Goal: Find contact information: Find contact information

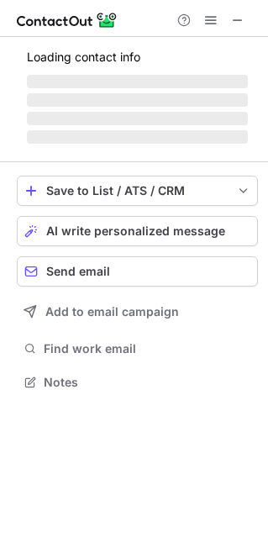
scroll to position [407, 267]
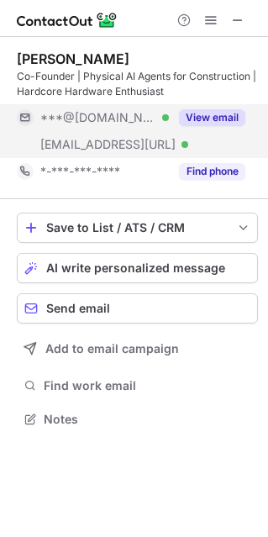
click at [206, 118] on button "View email" at bounding box center [212, 117] width 66 height 17
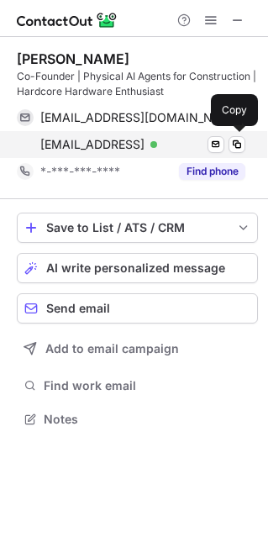
click at [78, 144] on span "[EMAIL_ADDRESS]" at bounding box center [92, 144] width 104 height 15
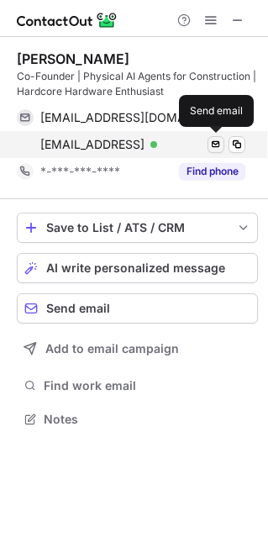
click at [212, 146] on span at bounding box center [215, 144] width 13 height 13
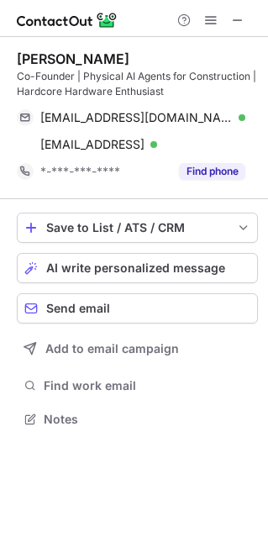
scroll to position [407, 267]
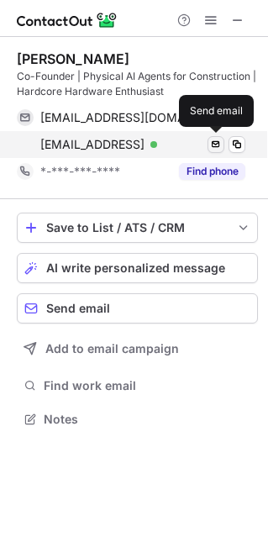
click at [212, 144] on span at bounding box center [215, 144] width 13 height 13
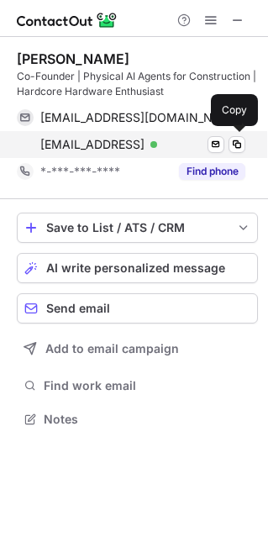
click at [144, 144] on span "[EMAIL_ADDRESS]" at bounding box center [92, 144] width 104 height 15
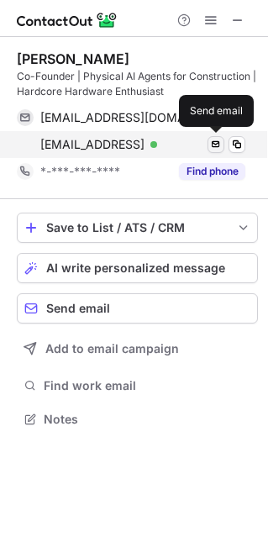
click at [208, 142] on button at bounding box center [215, 144] width 17 height 17
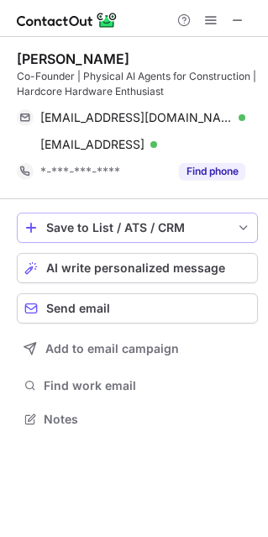
click at [155, 234] on button "Save to List / ATS / CRM" at bounding box center [137, 227] width 241 height 30
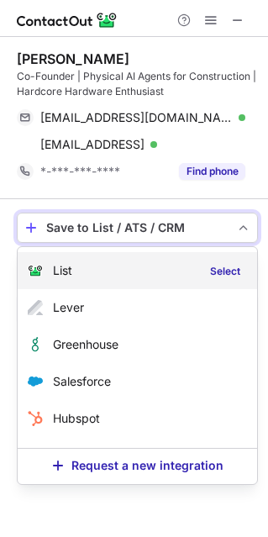
click at [39, 270] on img at bounding box center [35, 270] width 15 height 15
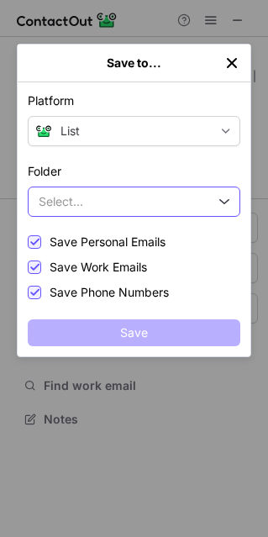
click at [80, 197] on span "Select..." at bounding box center [61, 201] width 45 height 13
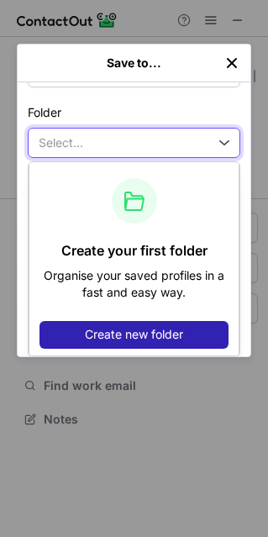
scroll to position [55, 0]
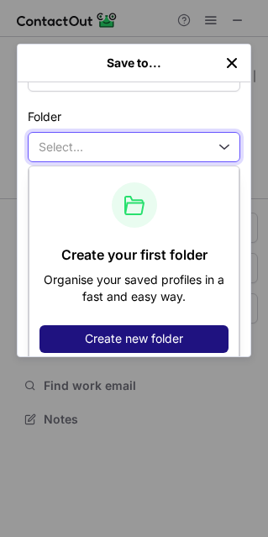
click at [113, 338] on span "Create new folder" at bounding box center [134, 338] width 98 height 13
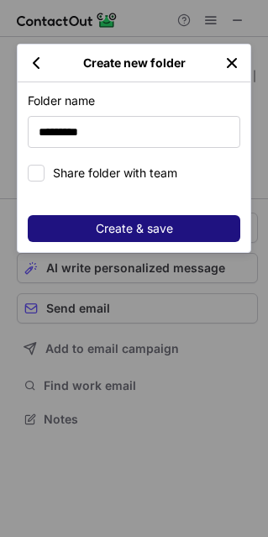
type input "*********"
click at [118, 215] on button "Create & save" at bounding box center [134, 228] width 212 height 27
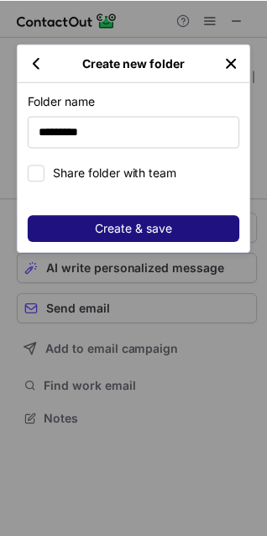
scroll to position [433, 267]
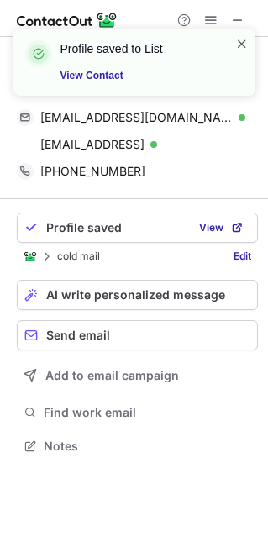
click at [238, 38] on span at bounding box center [241, 43] width 13 height 17
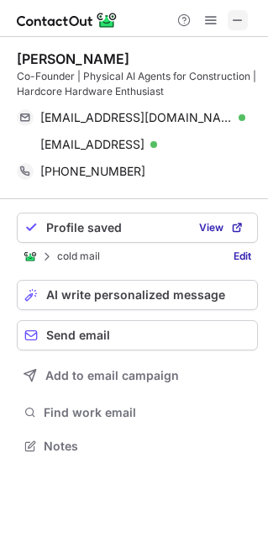
click at [237, 21] on span at bounding box center [237, 19] width 13 height 13
click at [234, 254] on link "Edit" at bounding box center [242, 256] width 31 height 17
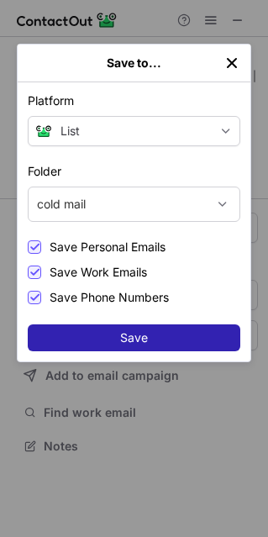
click at [234, 71] on div "Save to..." at bounding box center [134, 64] width 233 height 38
click at [228, 66] on img "left-button" at bounding box center [231, 63] width 17 height 17
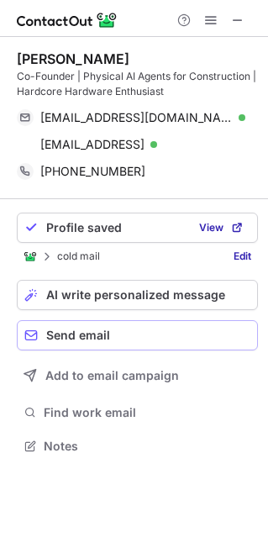
click at [66, 342] on button "Send email" at bounding box center [137, 335] width 241 height 30
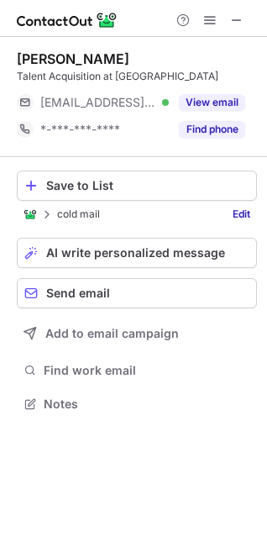
scroll to position [8, 8]
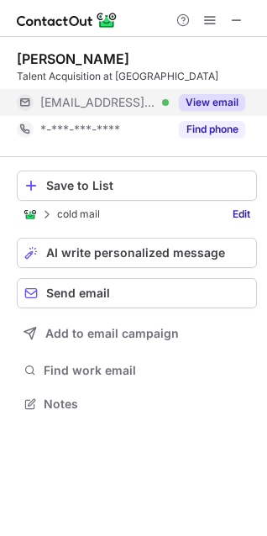
click at [191, 98] on button "View email" at bounding box center [212, 102] width 66 height 17
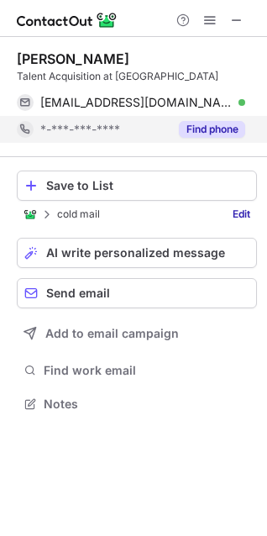
click at [196, 132] on button "Find phone" at bounding box center [212, 129] width 66 height 17
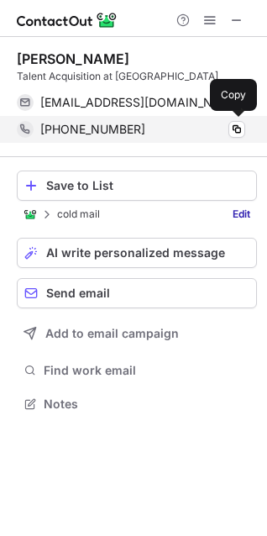
click at [53, 132] on span "+919004486347" at bounding box center [92, 129] width 105 height 15
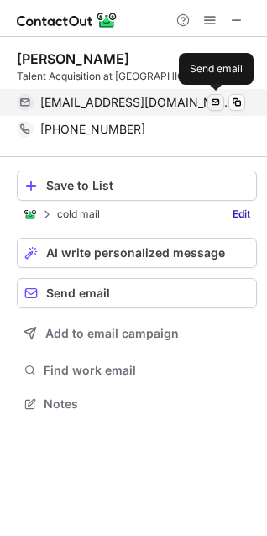
click at [218, 104] on span at bounding box center [215, 102] width 13 height 13
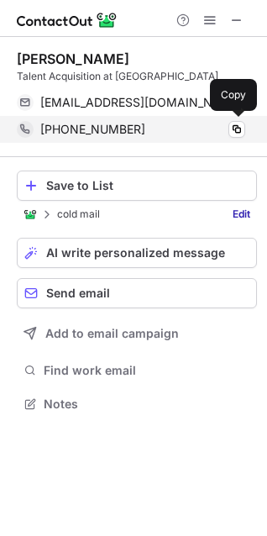
click at [129, 134] on span "+919004486347" at bounding box center [92, 129] width 105 height 15
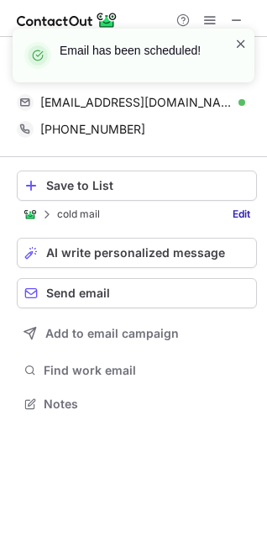
click at [237, 45] on span at bounding box center [240, 43] width 13 height 17
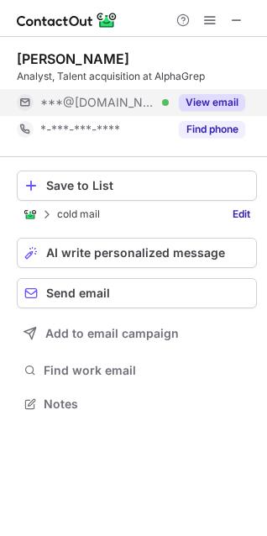
click at [229, 102] on button "View email" at bounding box center [212, 102] width 66 height 17
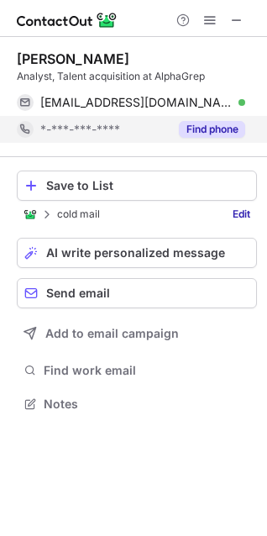
click at [210, 123] on button "Find phone" at bounding box center [212, 129] width 66 height 17
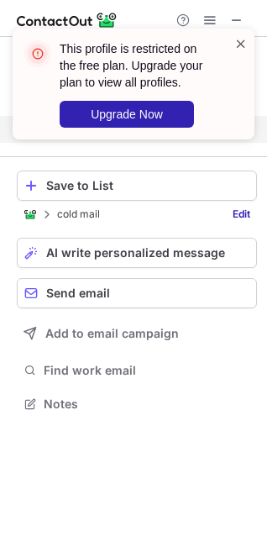
click at [235, 48] on span at bounding box center [240, 43] width 13 height 17
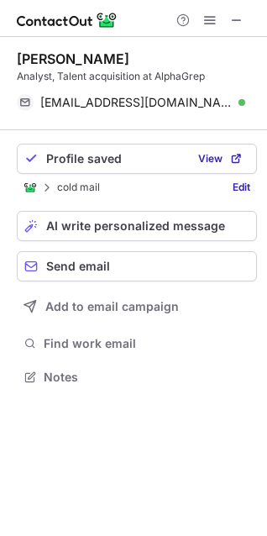
scroll to position [365, 267]
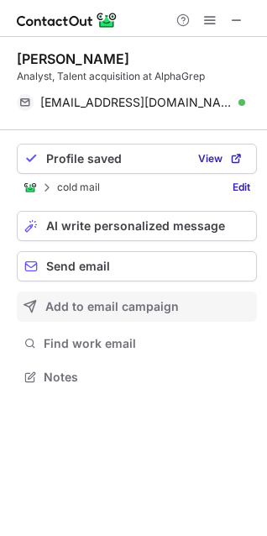
click at [75, 311] on span "Add to email campaign" at bounding box center [112, 306] width 134 height 13
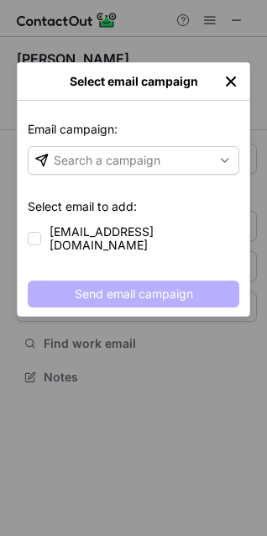
click at [233, 82] on img "left-button" at bounding box center [231, 81] width 17 height 17
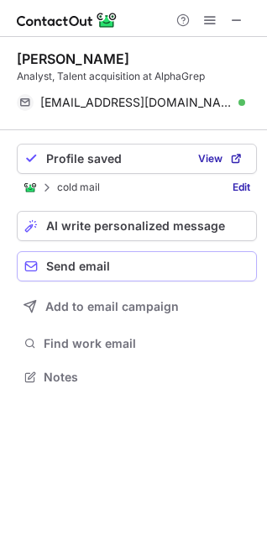
click at [139, 268] on div "Send email" at bounding box center [147, 266] width 203 height 13
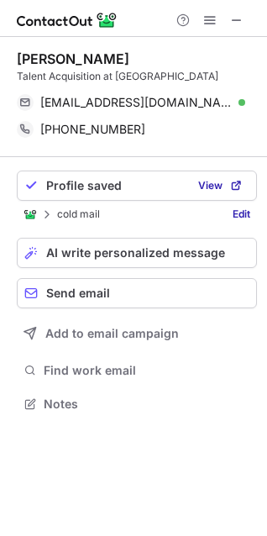
scroll to position [391, 267]
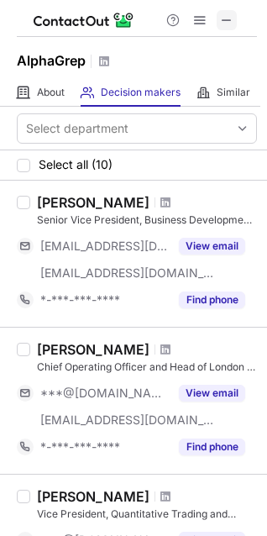
click at [227, 22] on span at bounding box center [226, 19] width 13 height 13
